Goal: Task Accomplishment & Management: Manage account settings

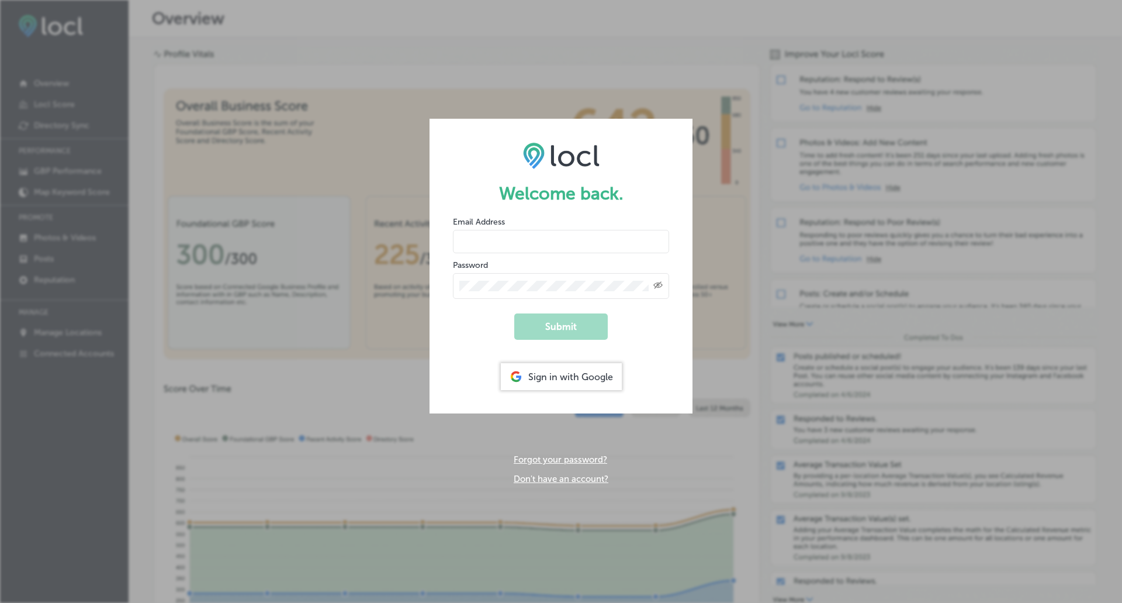
type input "[PERSON_NAME][EMAIL_ADDRESS][DOMAIN_NAME]"
click at [550, 336] on button "Submit" at bounding box center [561, 326] width 94 height 26
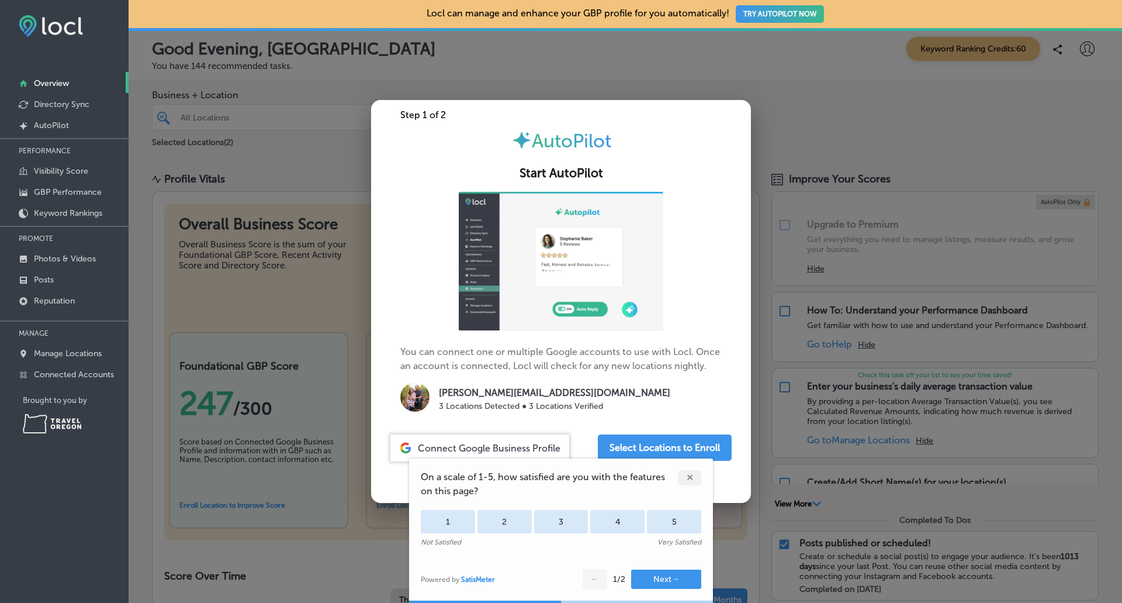
click at [691, 475] on div "✕" at bounding box center [689, 477] width 23 height 15
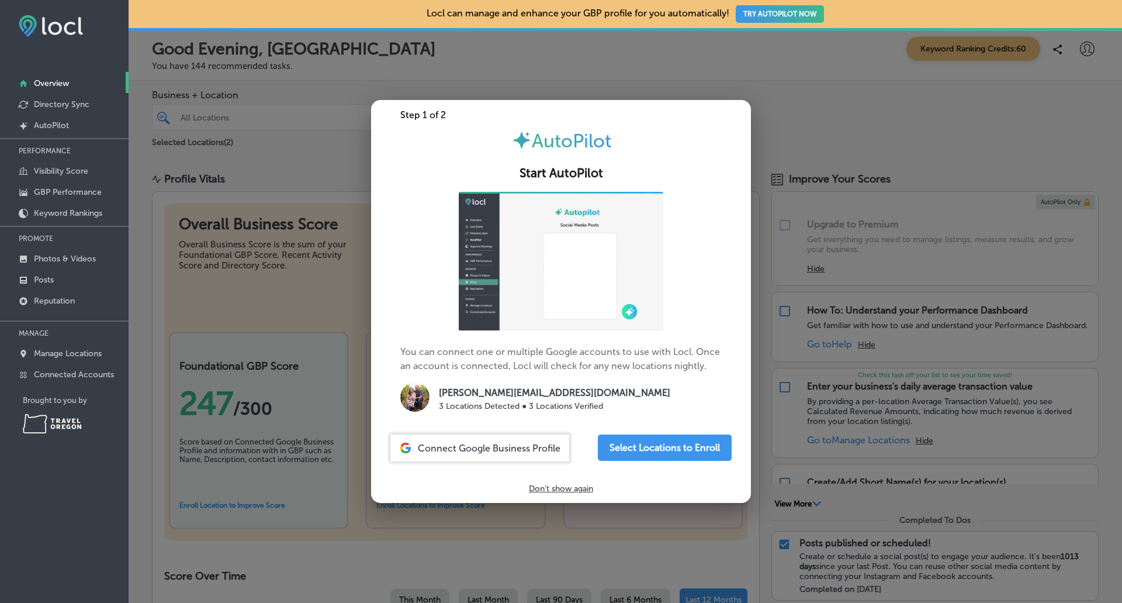
click at [541, 487] on p "Don't show again" at bounding box center [561, 488] width 64 height 10
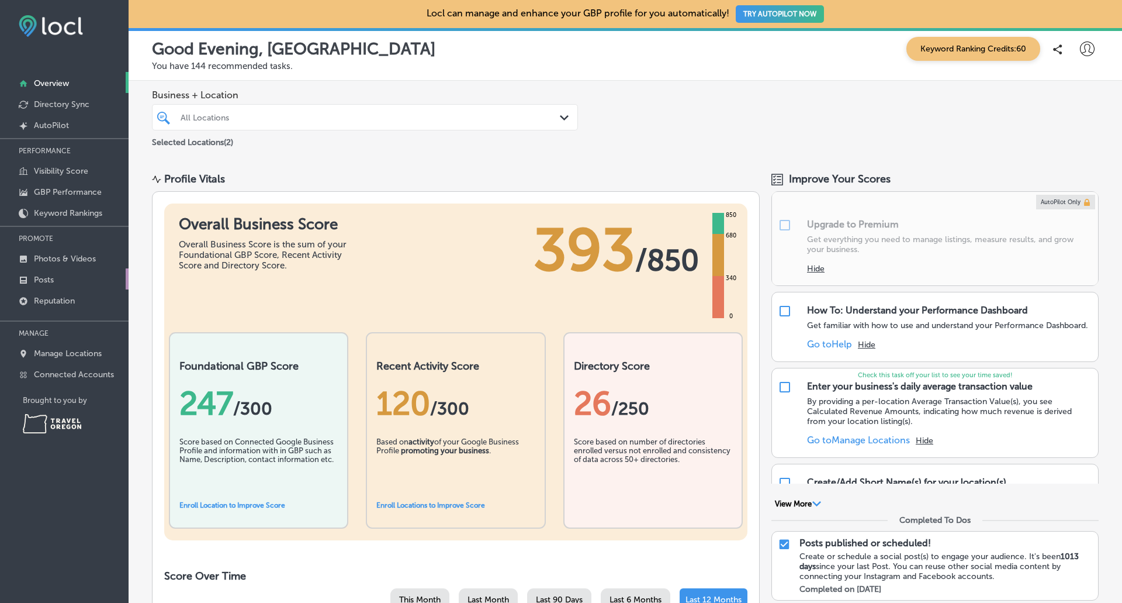
click at [47, 275] on p "Posts" at bounding box center [44, 280] width 20 height 10
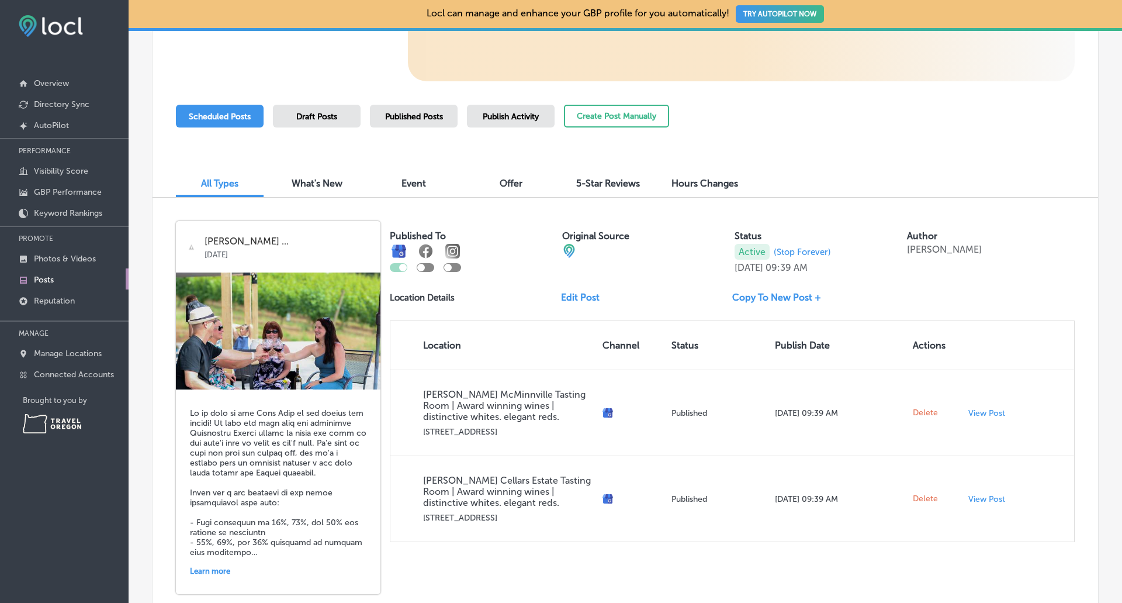
scroll to position [292, 0]
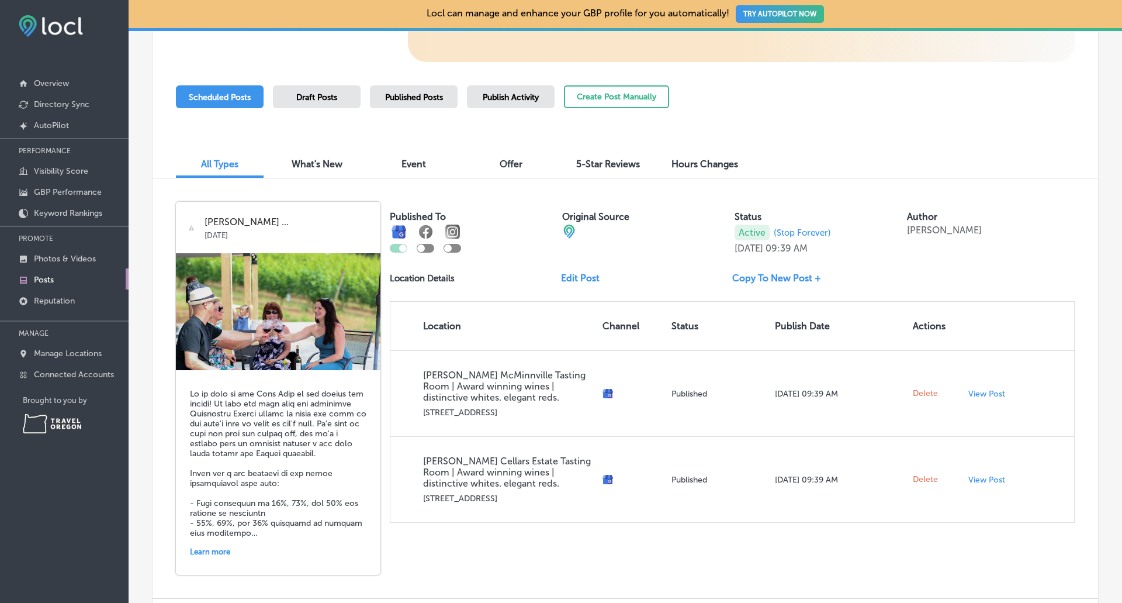
click at [327, 100] on span "Draft Posts" at bounding box center [316, 97] width 41 height 10
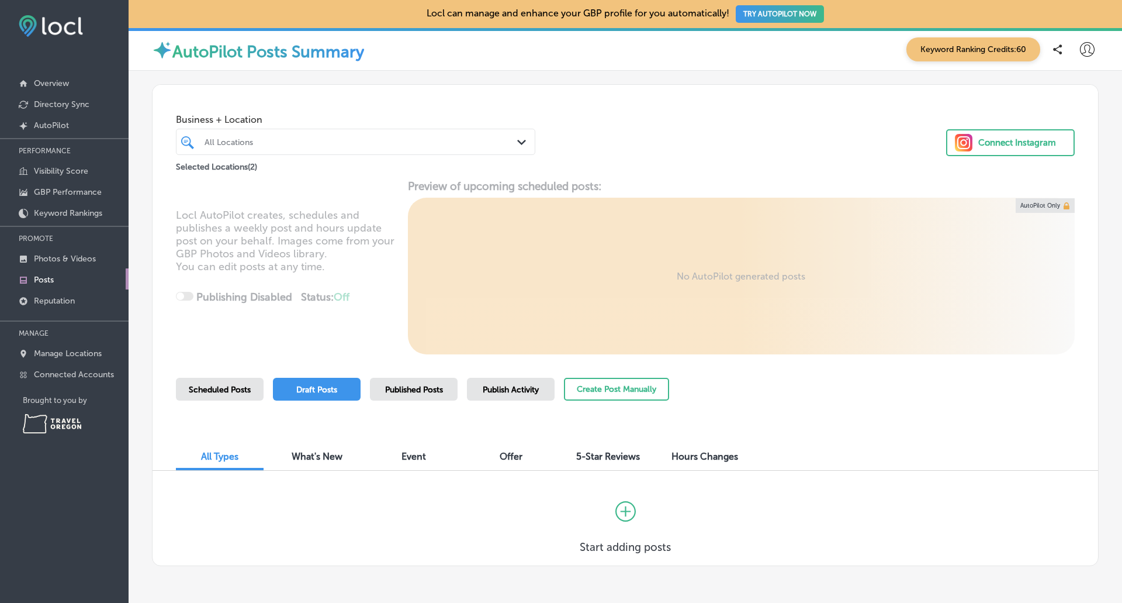
scroll to position [43, 0]
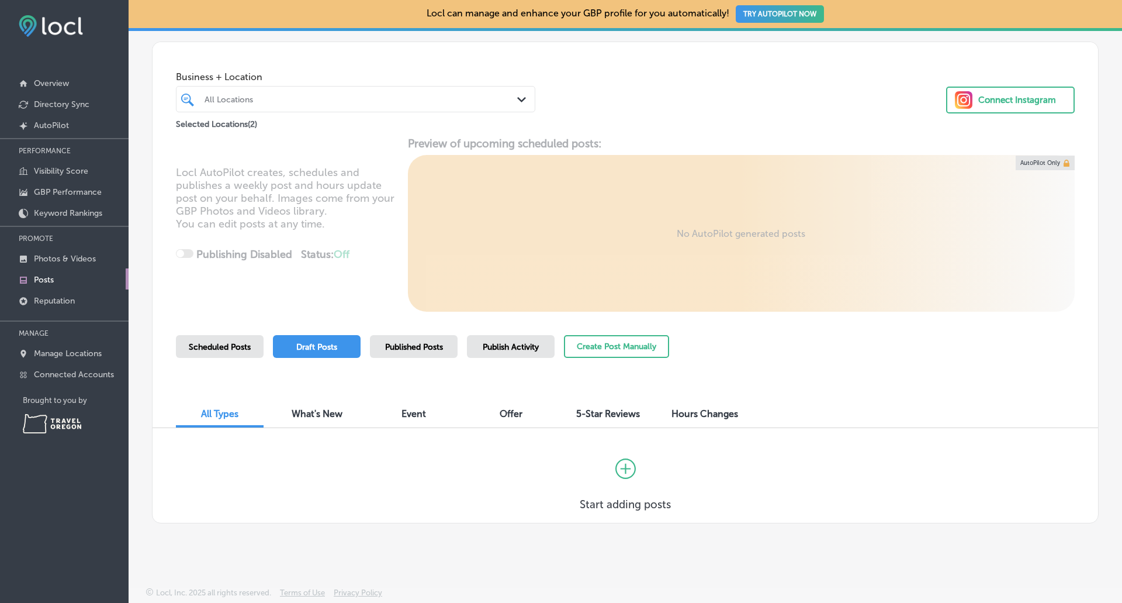
click at [205, 344] on span "Scheduled Posts" at bounding box center [220, 347] width 62 height 10
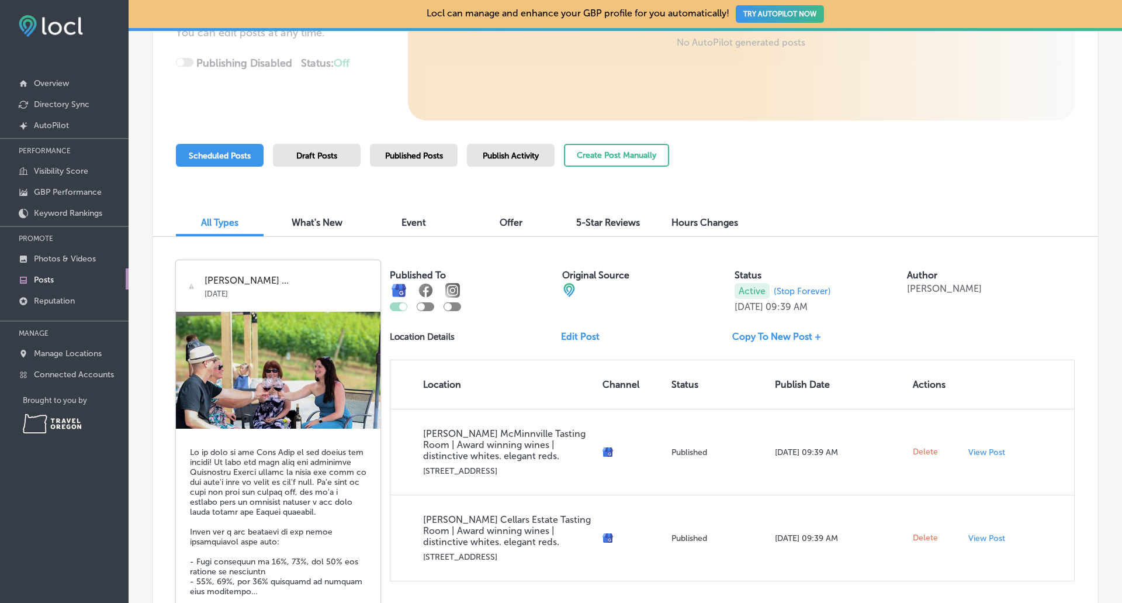
scroll to position [292, 0]
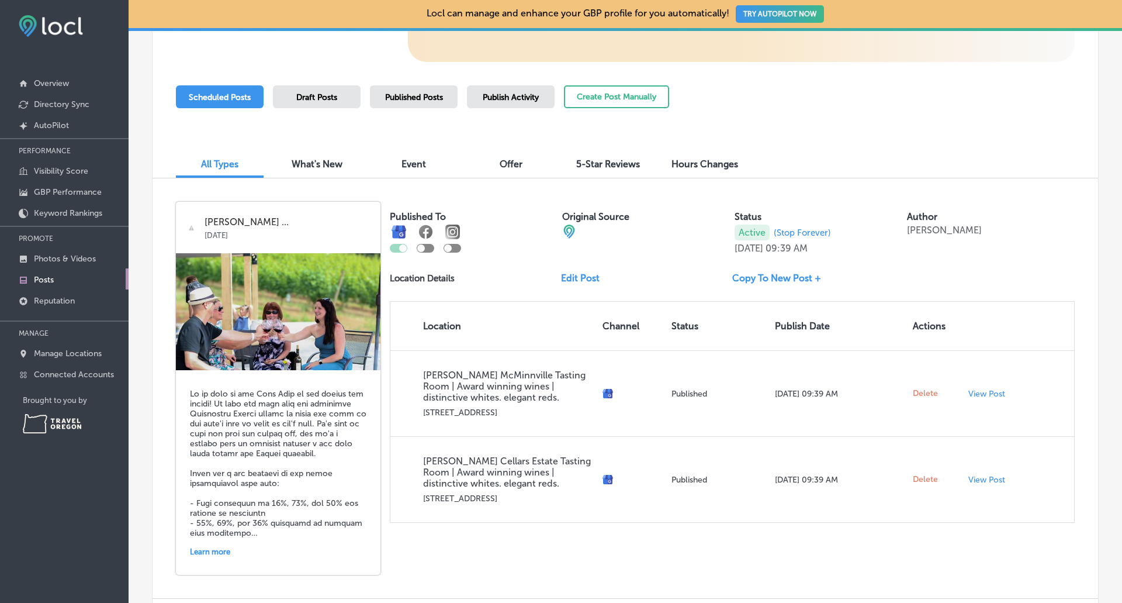
click at [516, 96] on span "Publish Activity" at bounding box center [511, 97] width 56 height 10
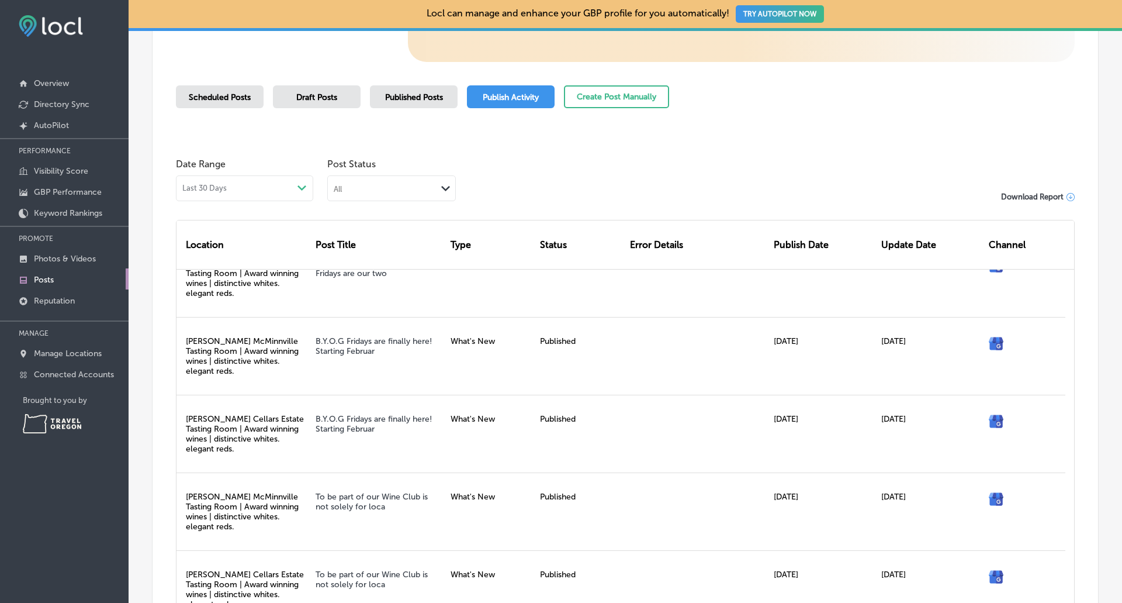
scroll to position [175, 0]
